Goal: Find specific page/section: Find specific page/section

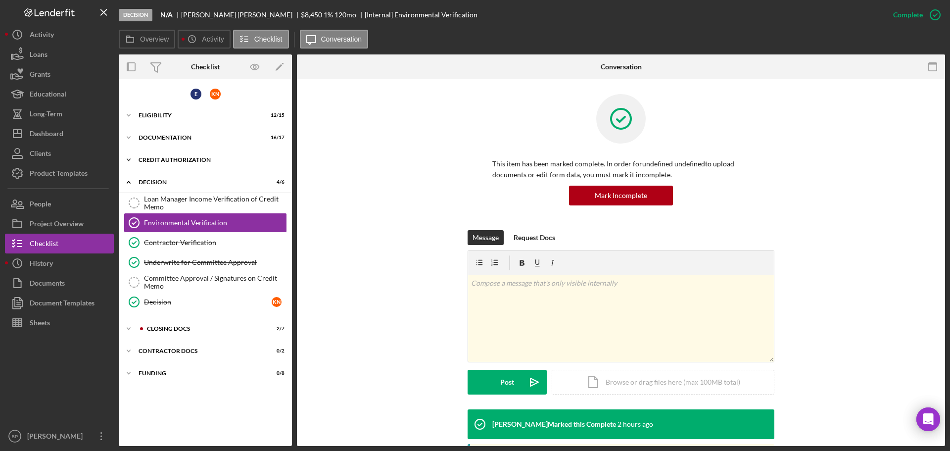
scroll to position [430, 0]
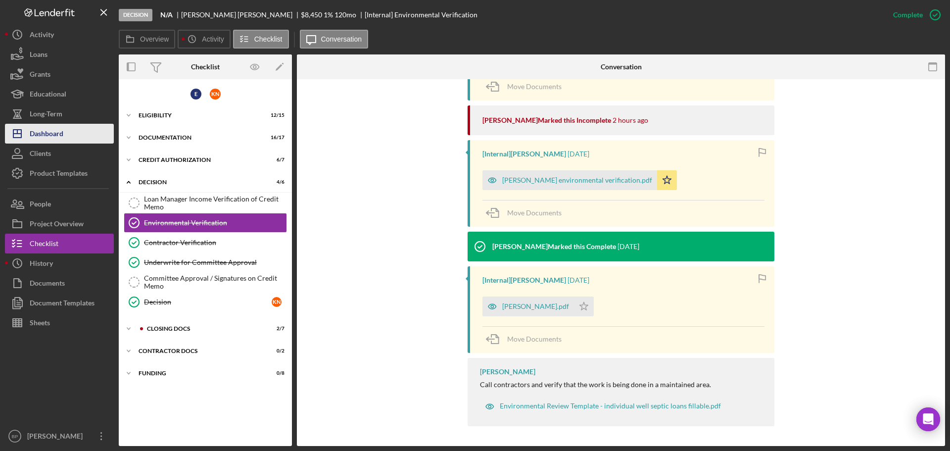
click at [61, 136] on div "Dashboard" at bounding box center [47, 135] width 34 height 22
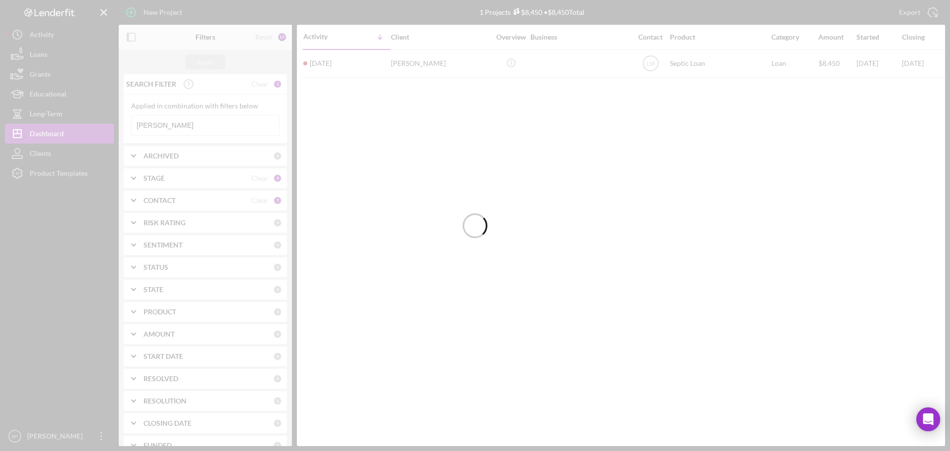
click at [171, 123] on div at bounding box center [475, 225] width 950 height 451
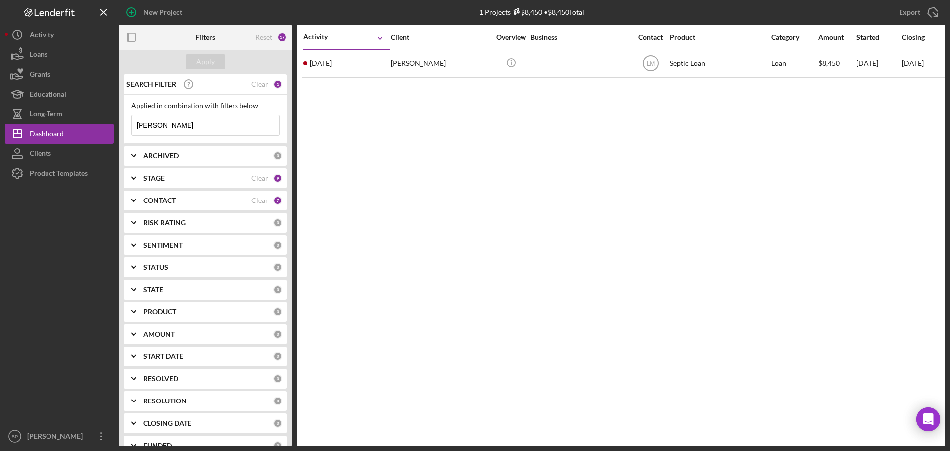
click at [202, 129] on input "[PERSON_NAME]" at bounding box center [206, 125] width 148 height 20
type input "N"
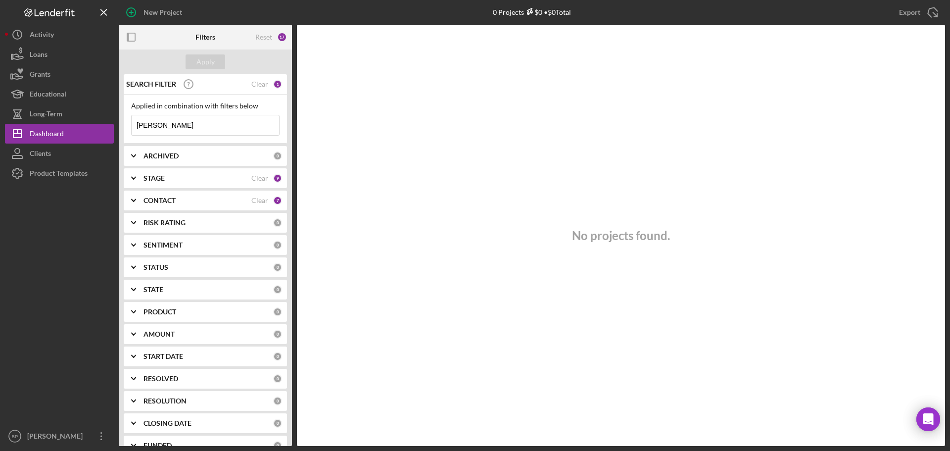
click at [184, 128] on input "[PERSON_NAME]" at bounding box center [206, 125] width 148 height 20
type input "h"
type input "Heirs"
